Goal: Task Accomplishment & Management: Complete application form

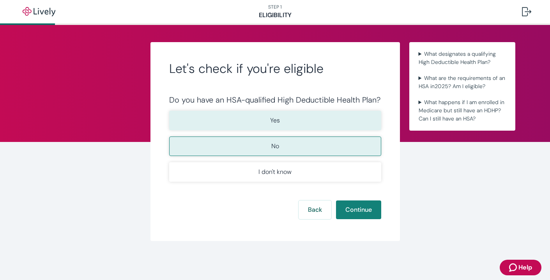
click at [330, 121] on button "Yes" at bounding box center [275, 120] width 212 height 19
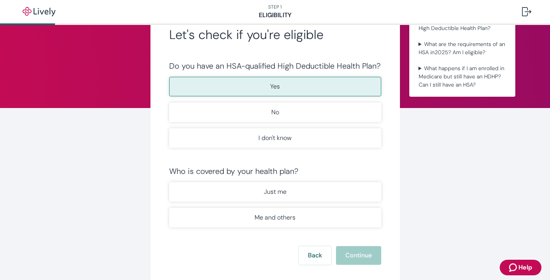
scroll to position [53, 0]
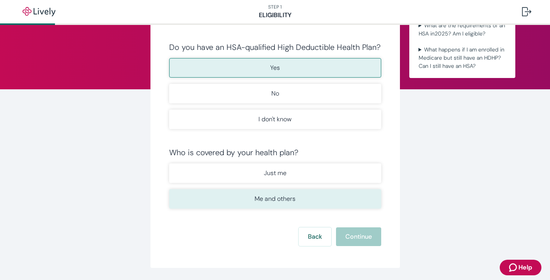
click at [356, 196] on button "Me and others" at bounding box center [275, 198] width 212 height 19
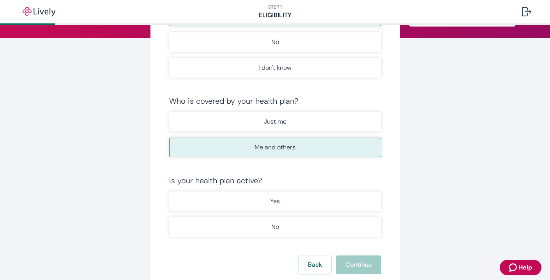
scroll to position [137, 0]
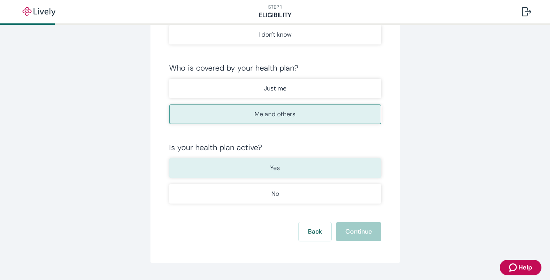
click at [344, 174] on button "Yes" at bounding box center [275, 167] width 212 height 19
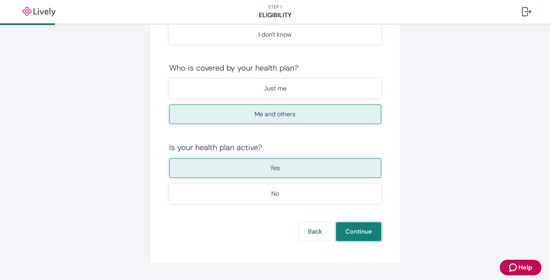
click at [371, 230] on button "Continue" at bounding box center [358, 231] width 45 height 19
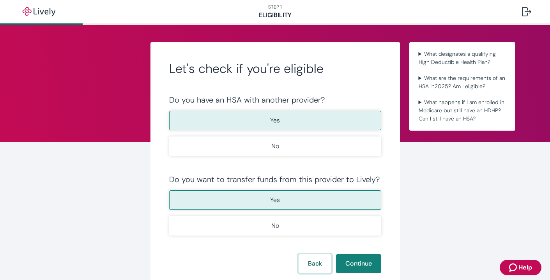
click at [317, 264] on button "Back" at bounding box center [315, 263] width 33 height 19
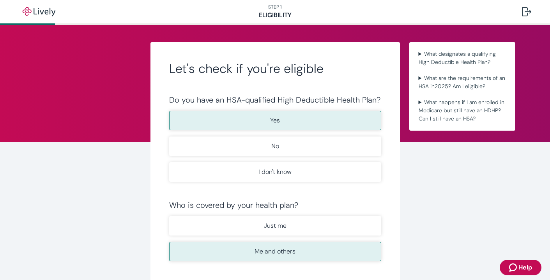
click at [513, 184] on div "Let's check if you're eligible Do you have an HSA-qualified High Deductible Hea…" at bounding box center [275, 231] width 550 height 413
click at [43, 13] on img "button" at bounding box center [39, 11] width 44 height 9
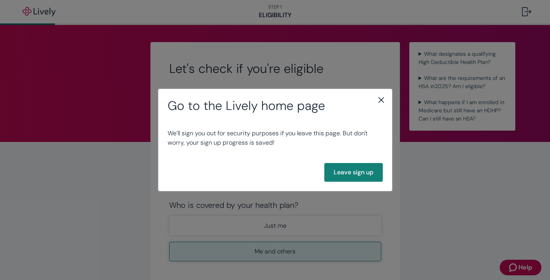
click at [382, 96] on icon "close" at bounding box center [381, 99] width 9 height 9
